Goal: Find specific page/section: Find specific page/section

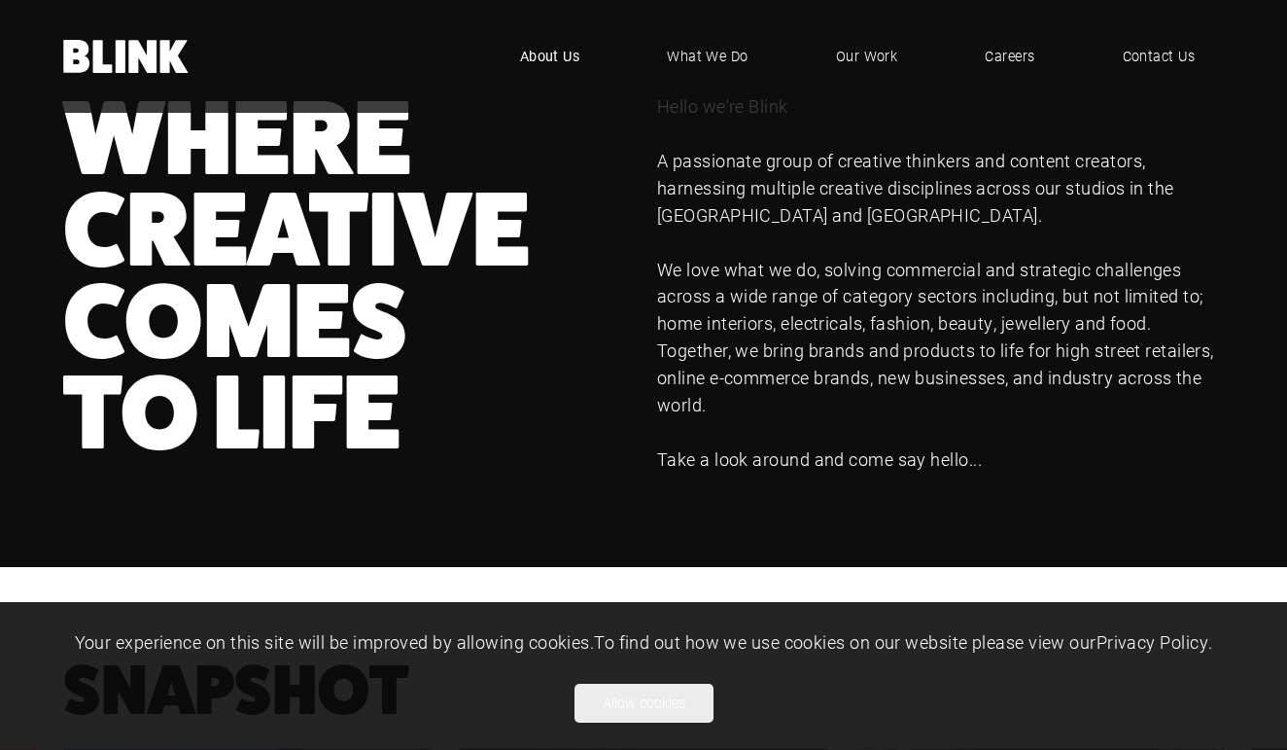
click at [565, 56] on span "About Us" at bounding box center [550, 56] width 60 height 21
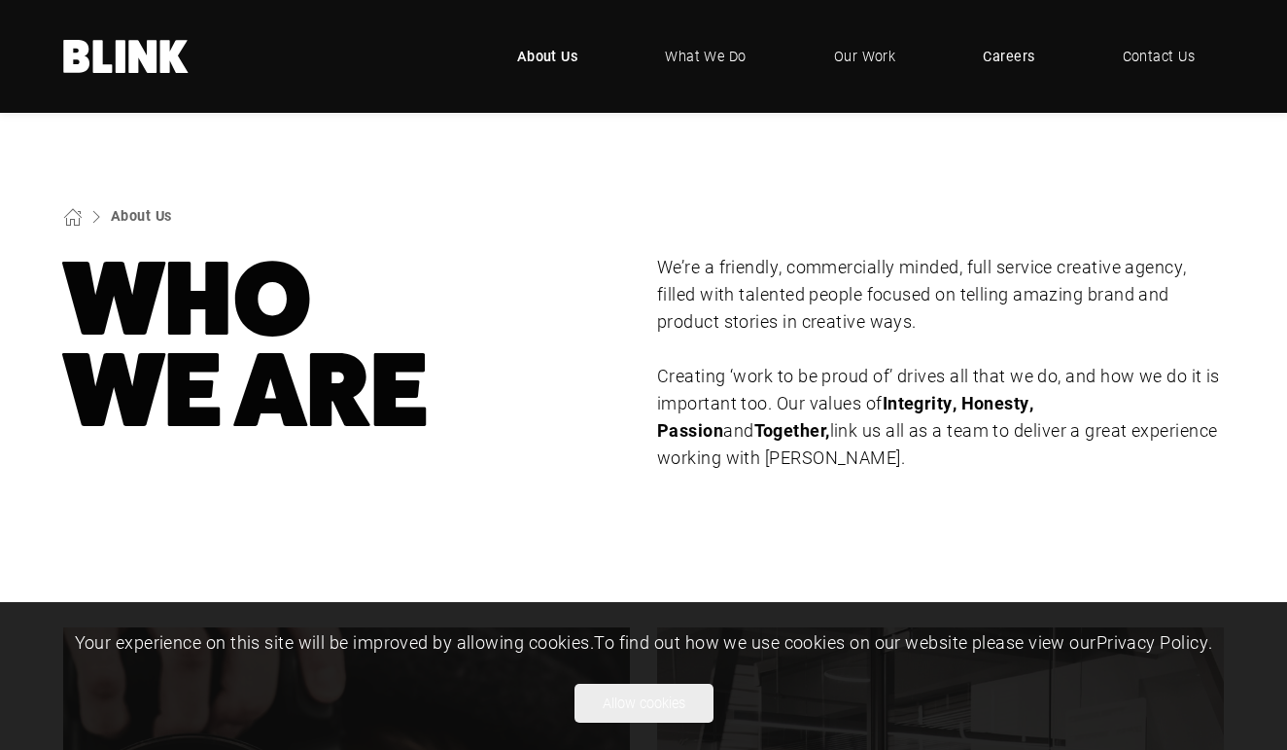
click at [1013, 55] on span "Careers" at bounding box center [1009, 56] width 52 height 21
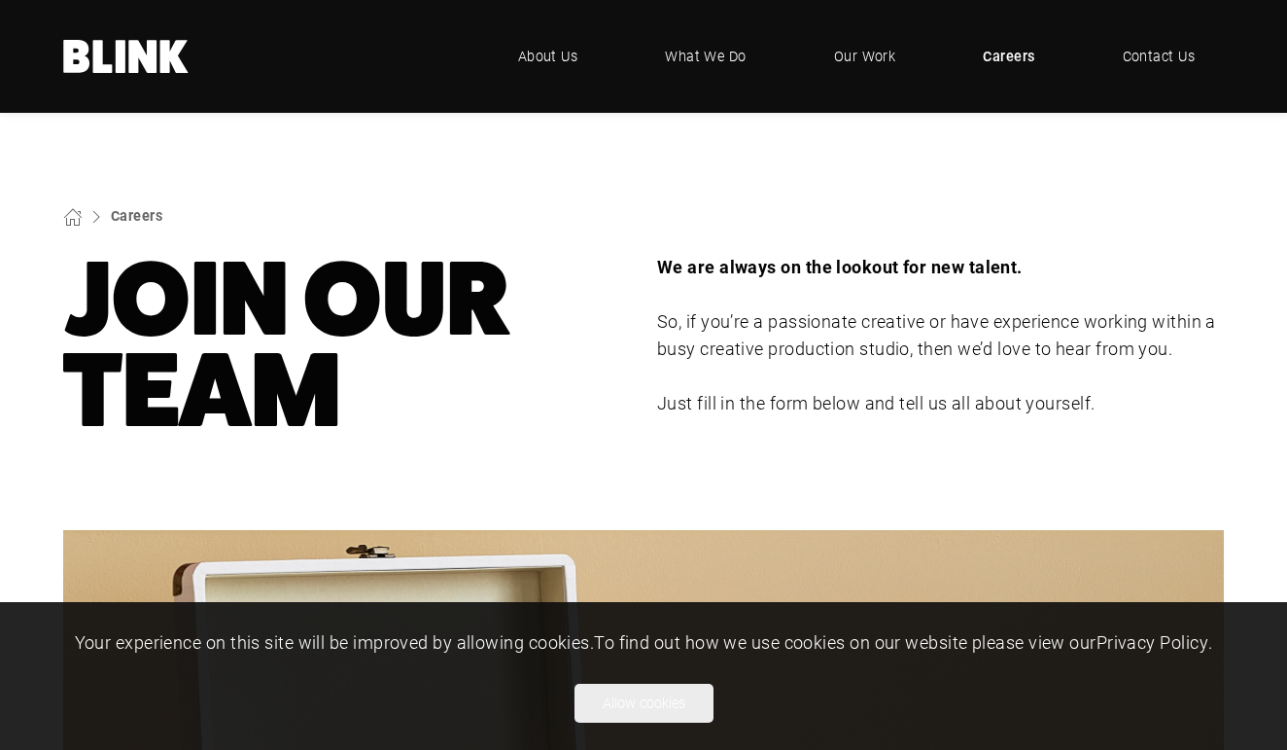
click at [1013, 55] on span "Careers" at bounding box center [1009, 56] width 52 height 21
click at [564, 53] on span "About Us" at bounding box center [548, 56] width 60 height 21
